Goal: Information Seeking & Learning: Learn about a topic

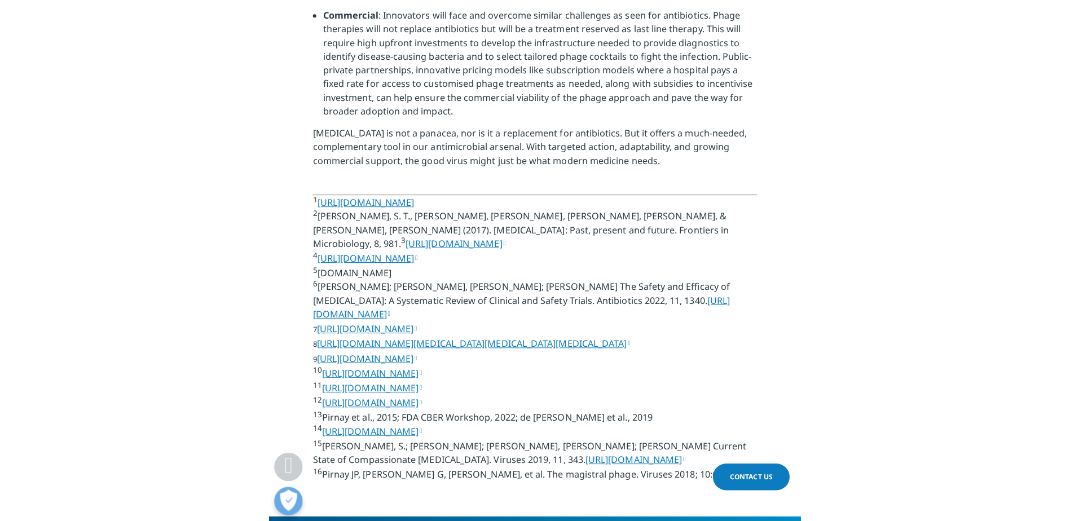
scroll to position [2707, 0]
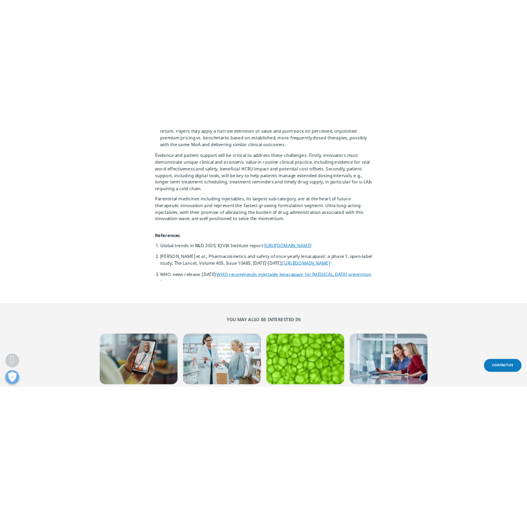
scroll to position [4136, 0]
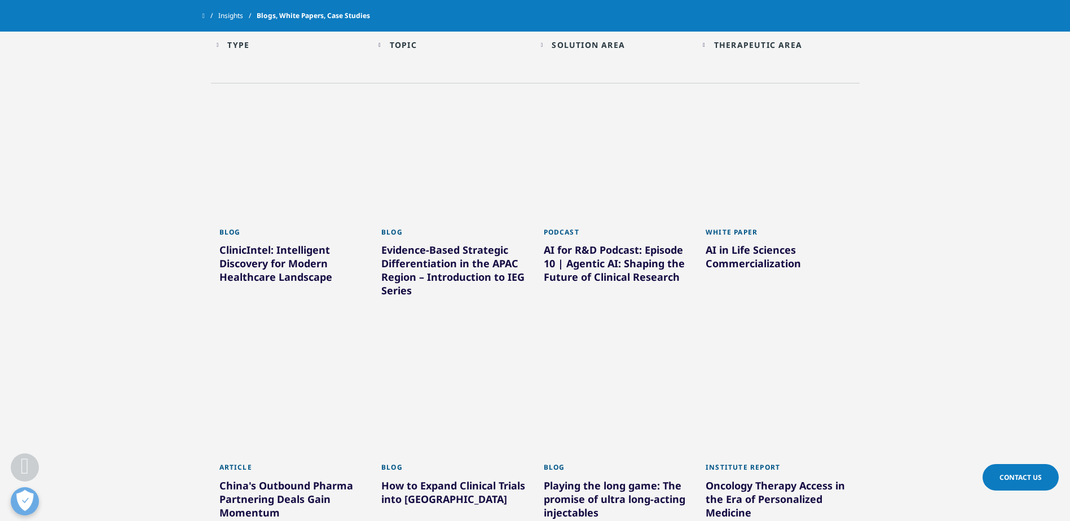
scroll to position [439, 0]
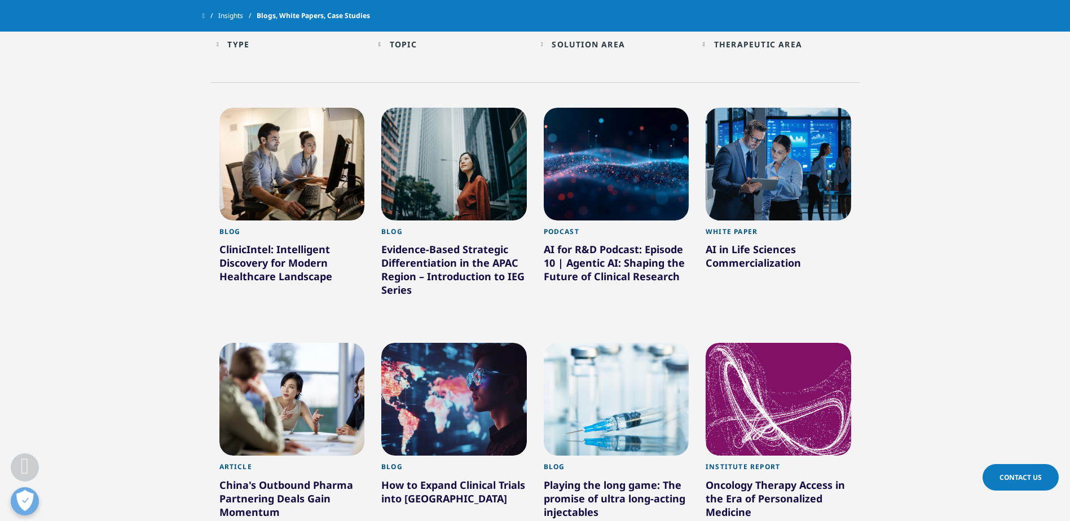
click at [455, 253] on div "Evidence-Based Strategic Differentiation in the APAC Region – Introduction to I…" at bounding box center [453, 271] width 145 height 59
click at [460, 193] on div at bounding box center [453, 164] width 145 height 113
click at [458, 192] on div at bounding box center [453, 164] width 145 height 113
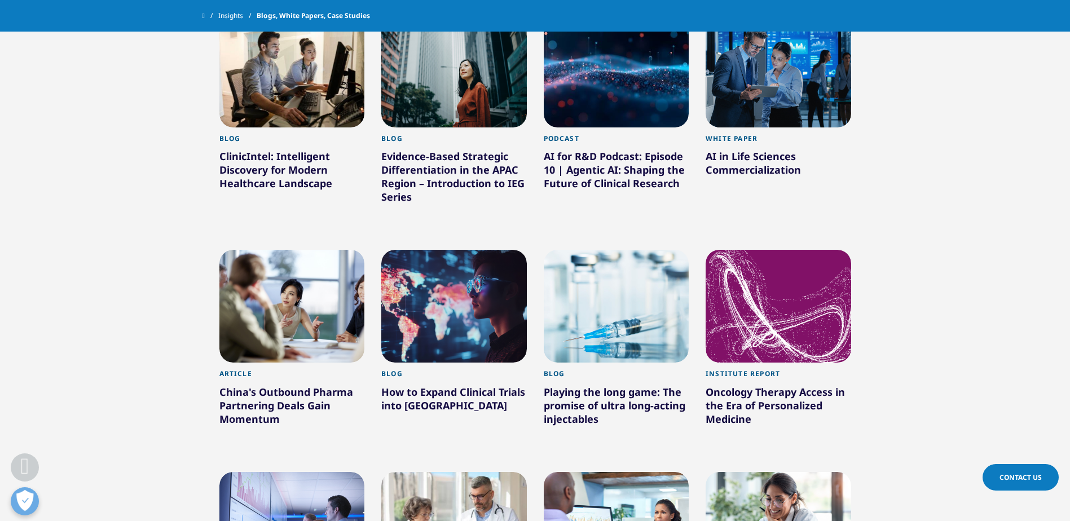
scroll to position [536, 0]
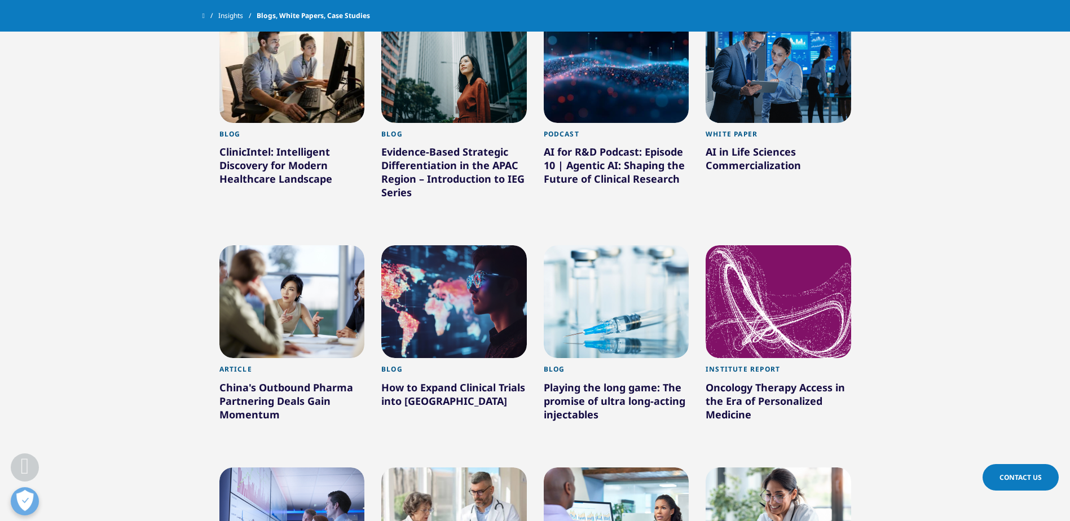
click at [457, 152] on div "Evidence-Based Strategic Differentiation in the APAC Region – Introduction to I…" at bounding box center [453, 174] width 145 height 59
click at [770, 150] on div "AI in Life Sciences Commercialization" at bounding box center [777, 161] width 145 height 32
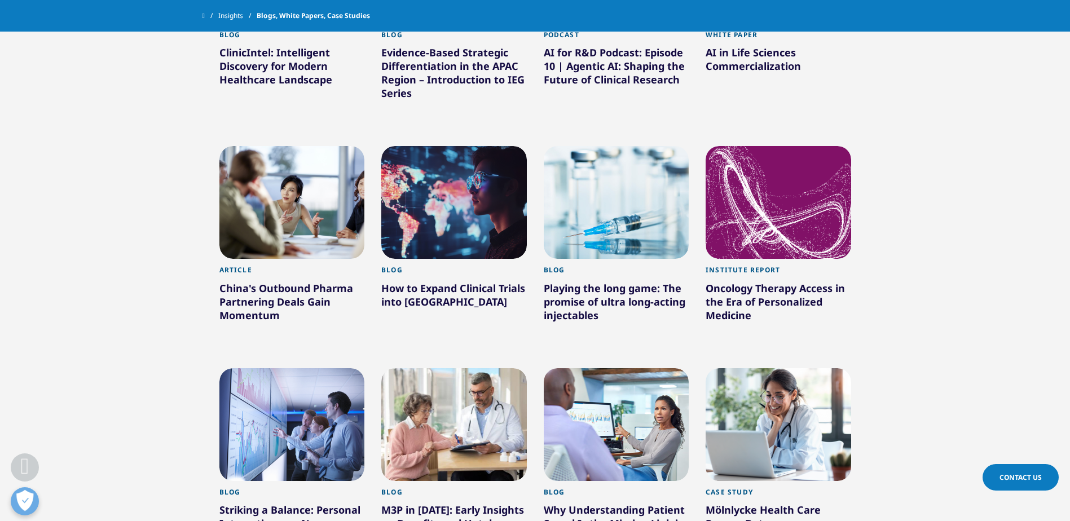
scroll to position [638, 0]
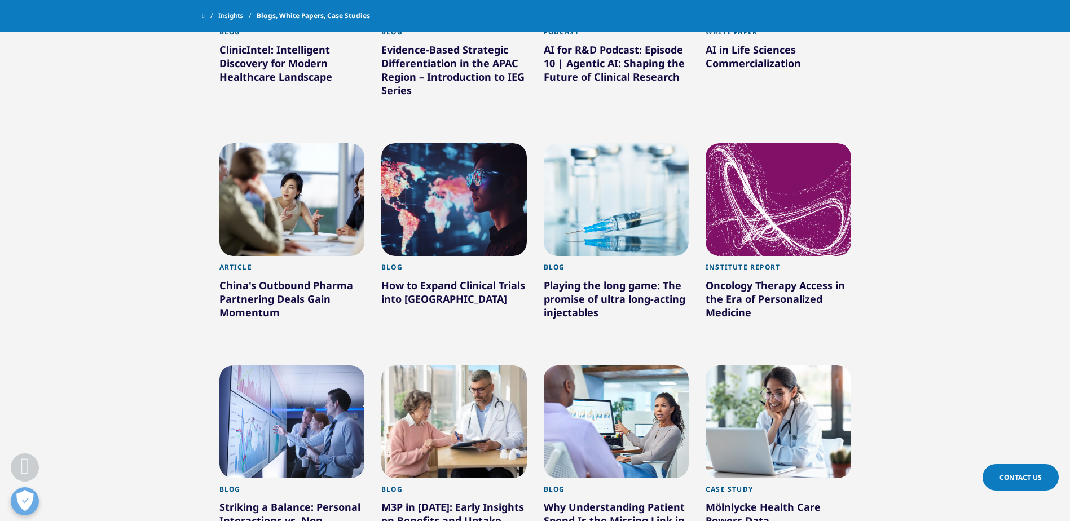
click at [426, 290] on div "How to Expand Clinical Trials into [GEOGRAPHIC_DATA]" at bounding box center [453, 295] width 145 height 32
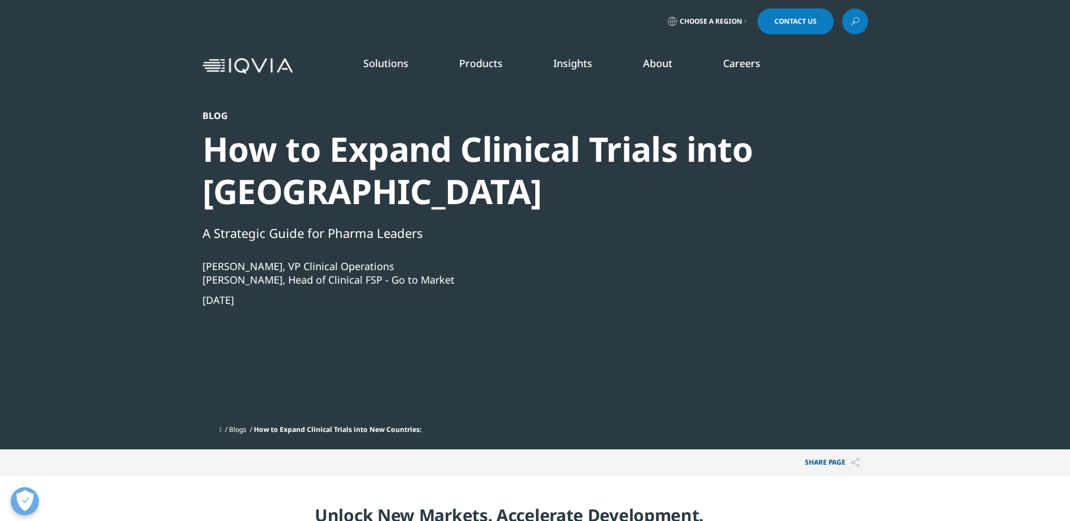
click at [1056, 228] on section "Blog How to Expand Clinical Trials into New Countries A Strategic Guide for Pha…" at bounding box center [535, 224] width 1070 height 449
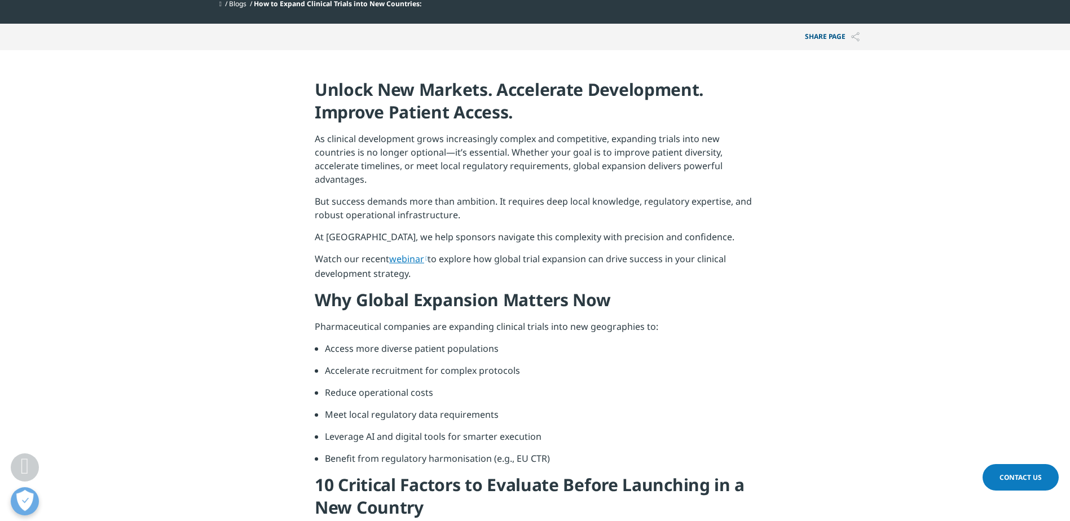
scroll to position [425, 0]
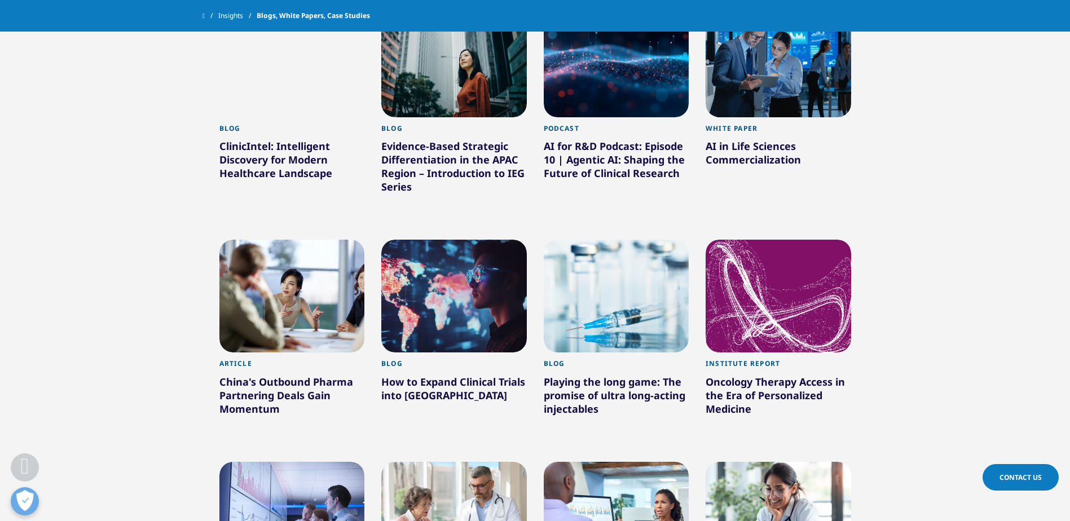
scroll to position [543, 0]
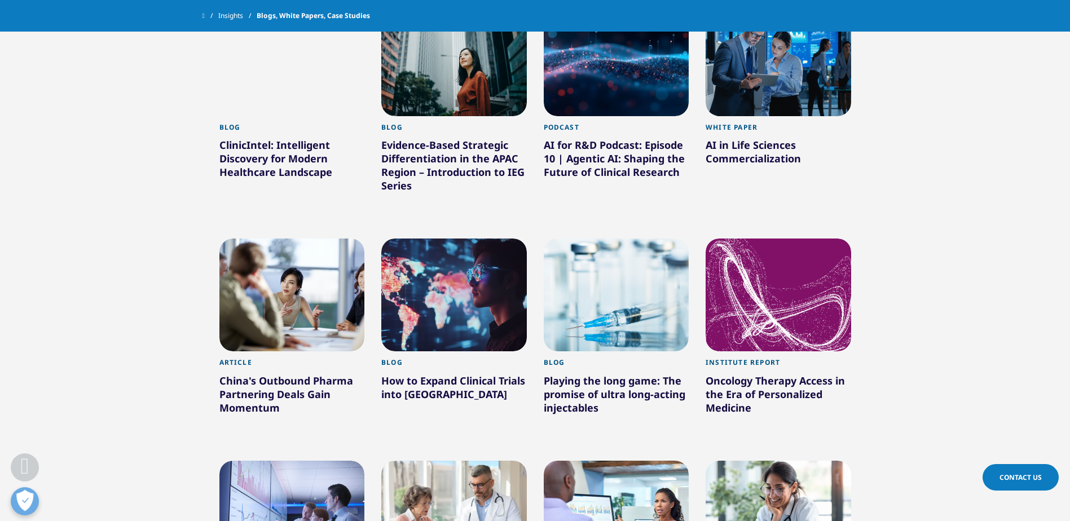
click at [760, 147] on div "AI in Life Sciences Commercialization" at bounding box center [777, 154] width 145 height 32
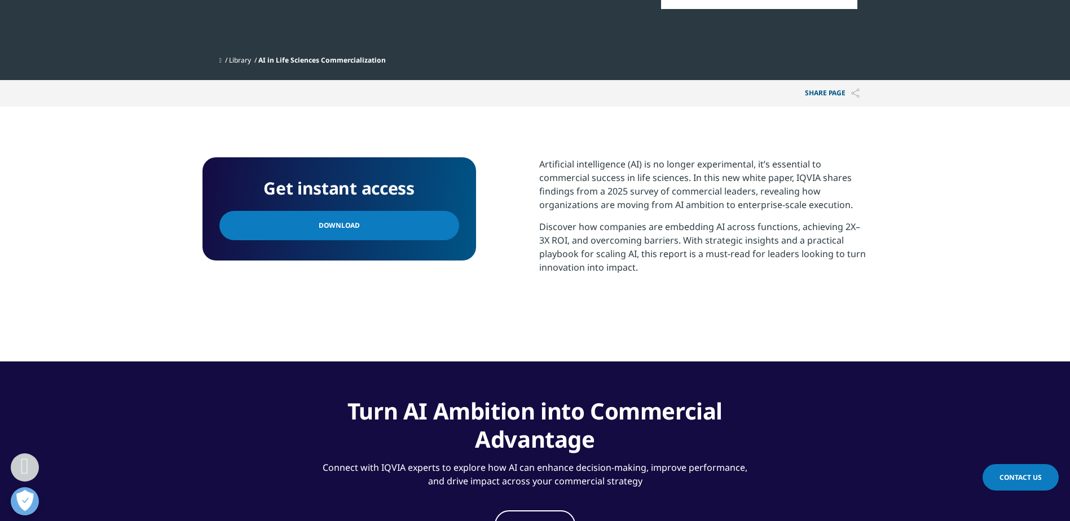
click at [398, 230] on link "Download" at bounding box center [339, 225] width 240 height 29
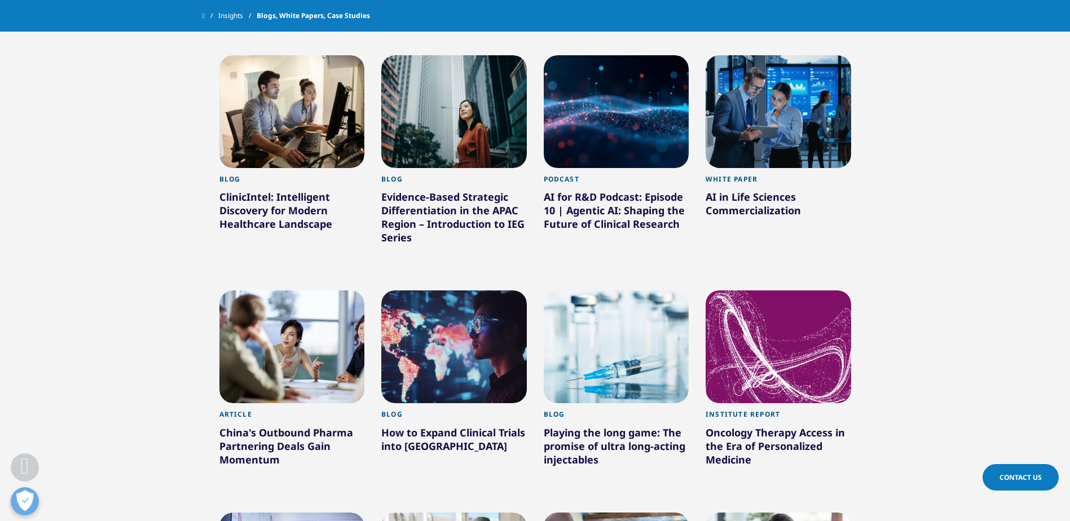
scroll to position [492, 0]
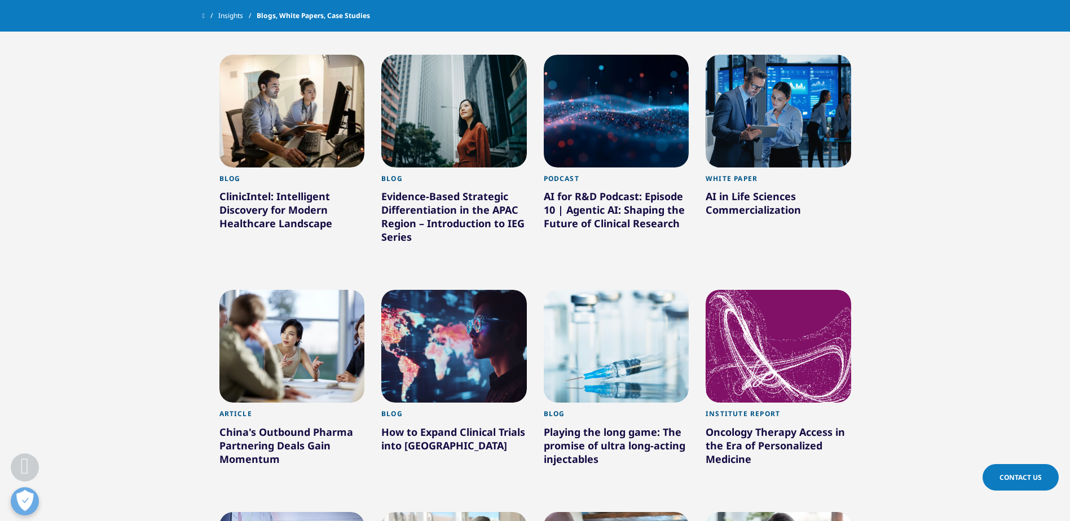
click at [442, 387] on div at bounding box center [453, 346] width 145 height 113
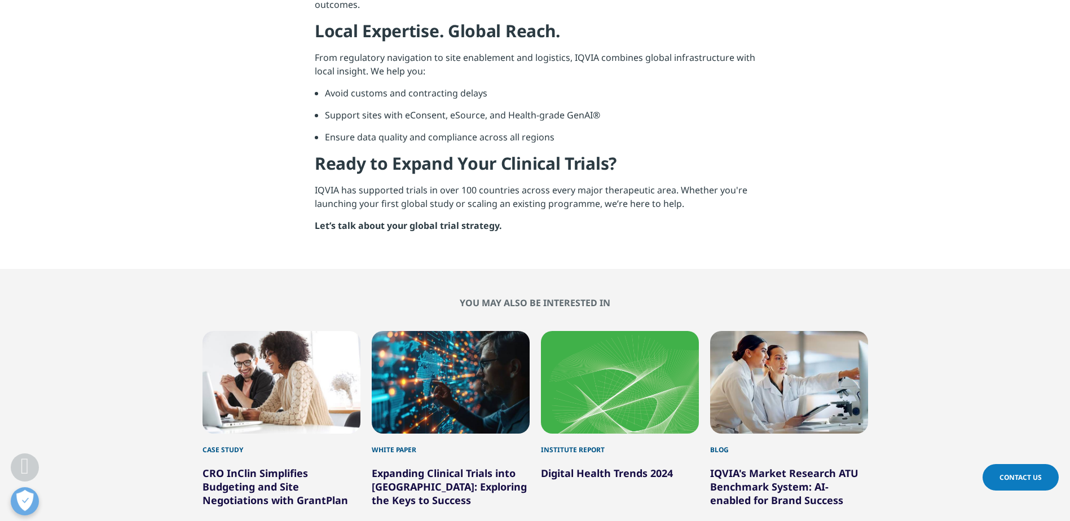
scroll to position [1464, 0]
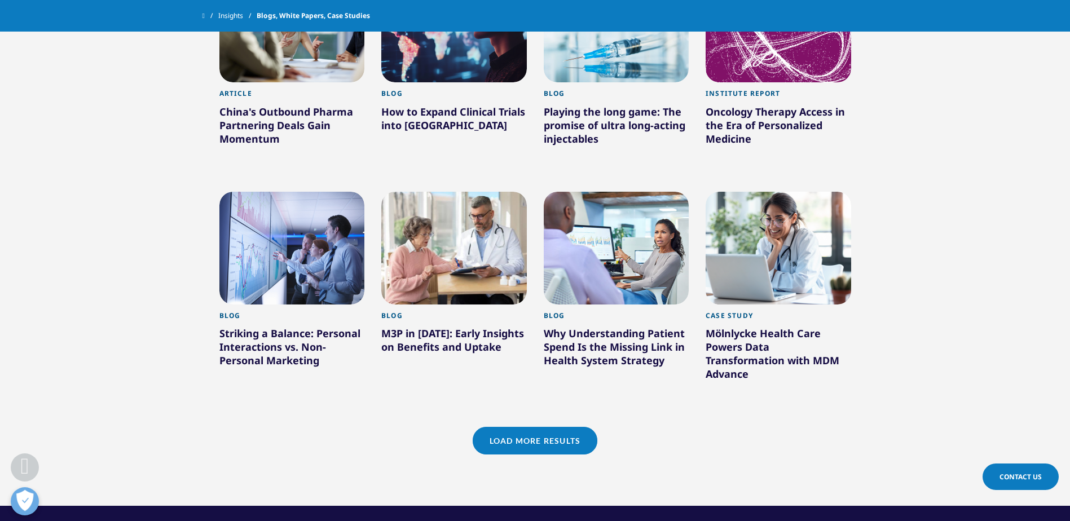
scroll to position [860, 0]
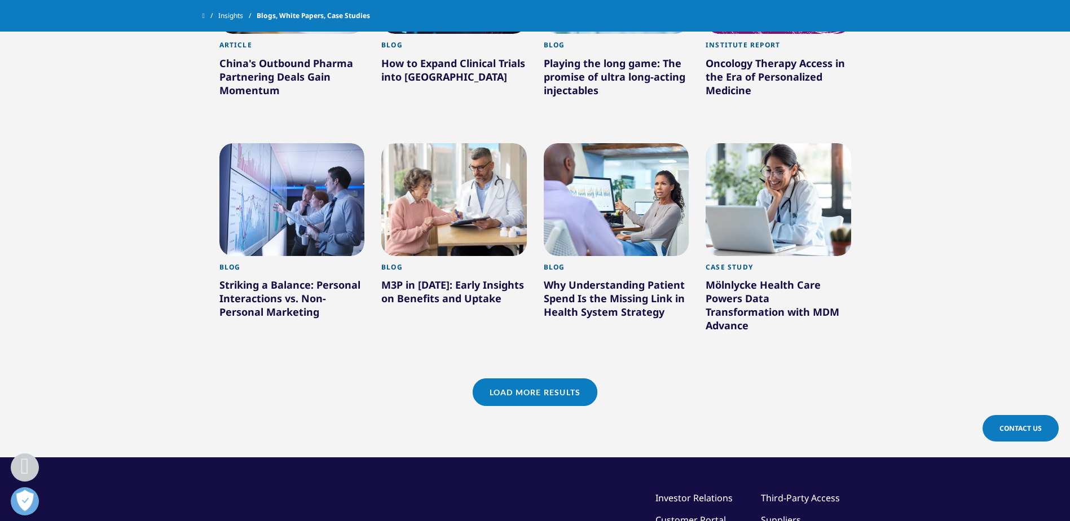
click at [282, 292] on div "Striking a Balance: Personal Interactions vs. Non-Personal Marketing" at bounding box center [291, 300] width 145 height 45
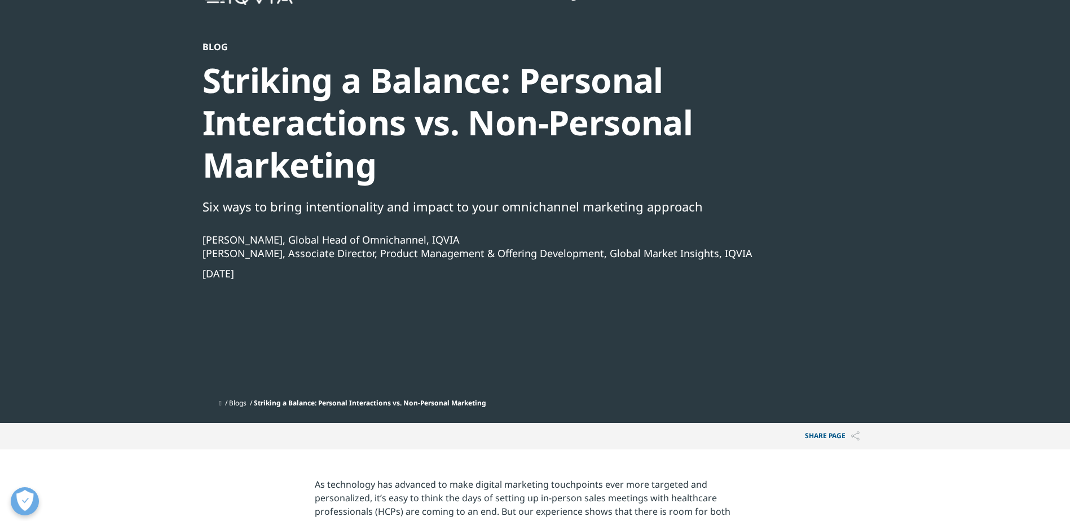
scroll to position [63, 0]
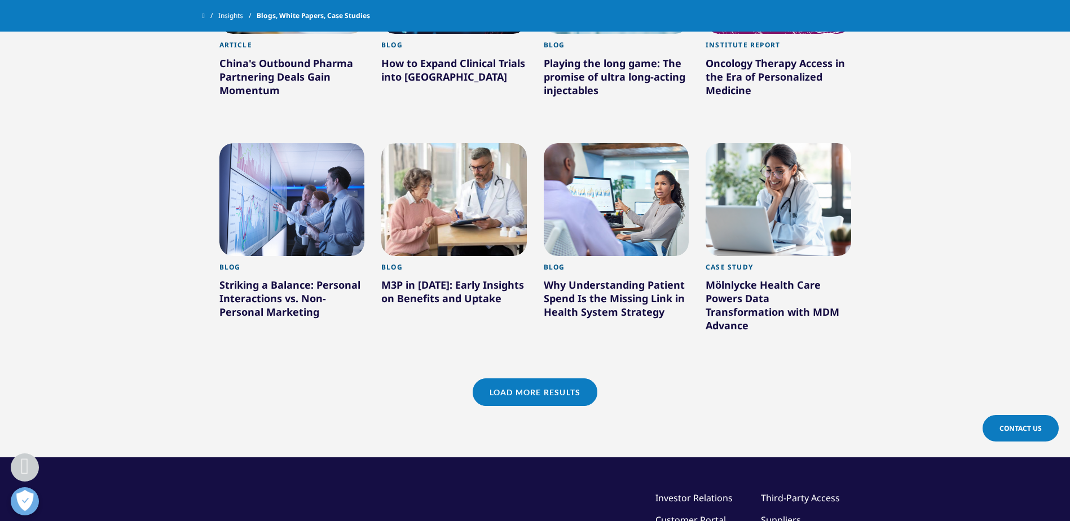
click at [452, 273] on div "Blog" at bounding box center [453, 270] width 145 height 15
click at [414, 292] on div "M3P in 2025: Early Insights on Benefits and Uptake" at bounding box center [453, 294] width 145 height 32
click at [447, 239] on div at bounding box center [453, 199] width 145 height 113
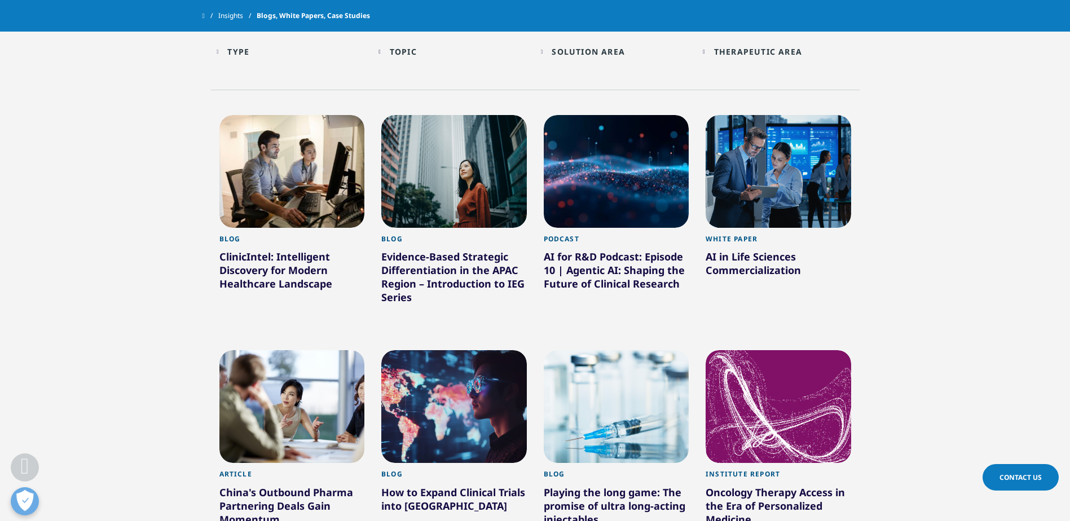
scroll to position [421, 0]
